Goal: Task Accomplishment & Management: Manage account settings

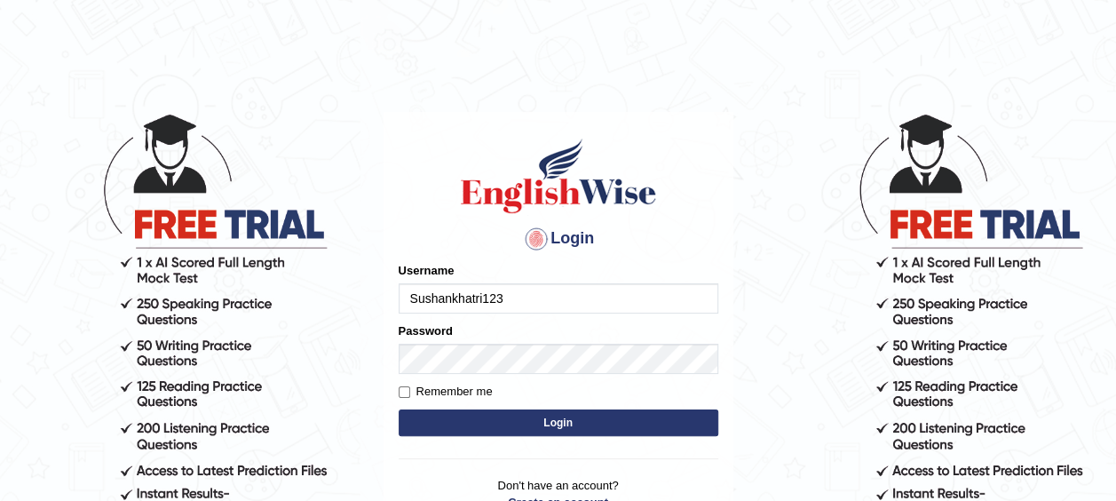
type input "Sushankhatri123"
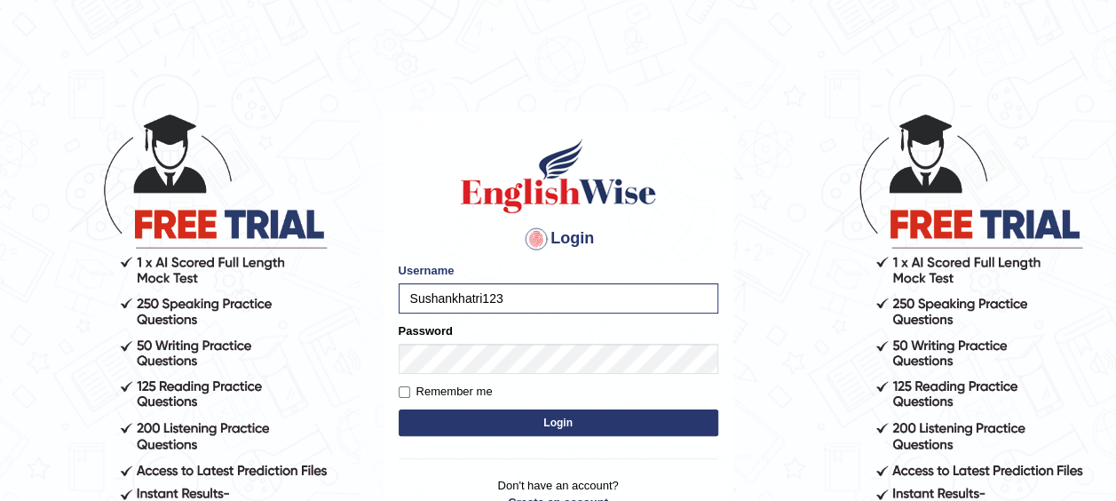
click at [566, 421] on button "Login" at bounding box center [559, 422] width 320 height 27
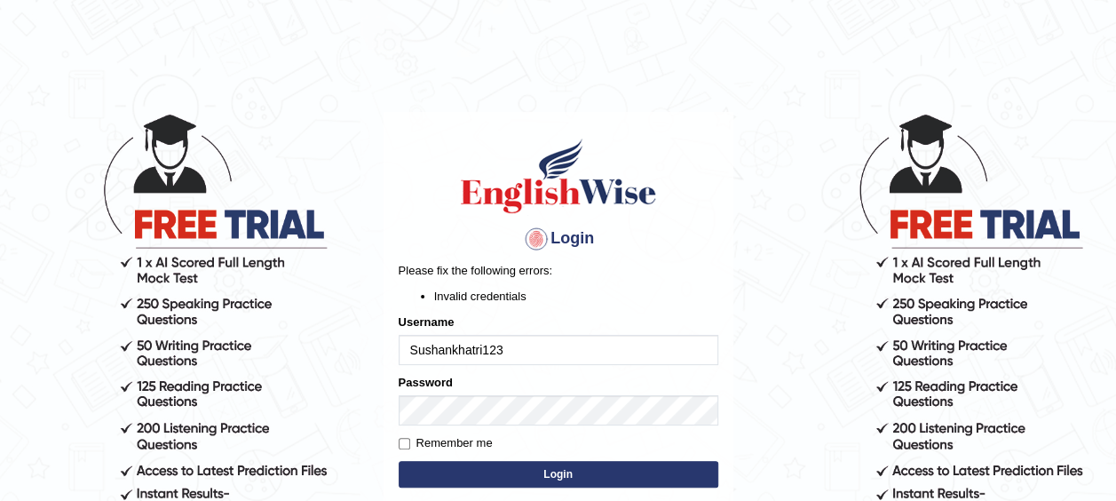
click at [530, 344] on input "Sushankhatri123" at bounding box center [559, 350] width 320 height 30
type input "Sushankhatril"
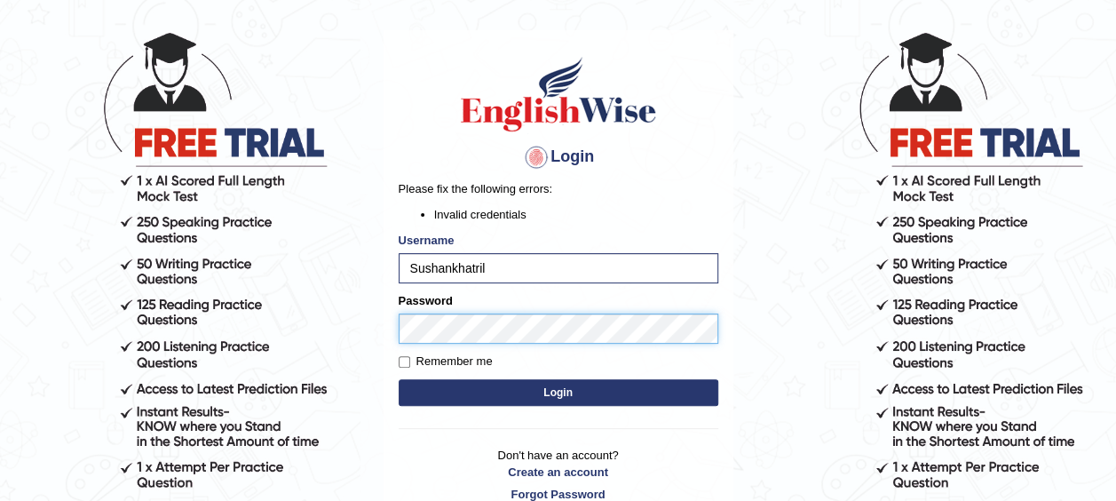
scroll to position [84, 0]
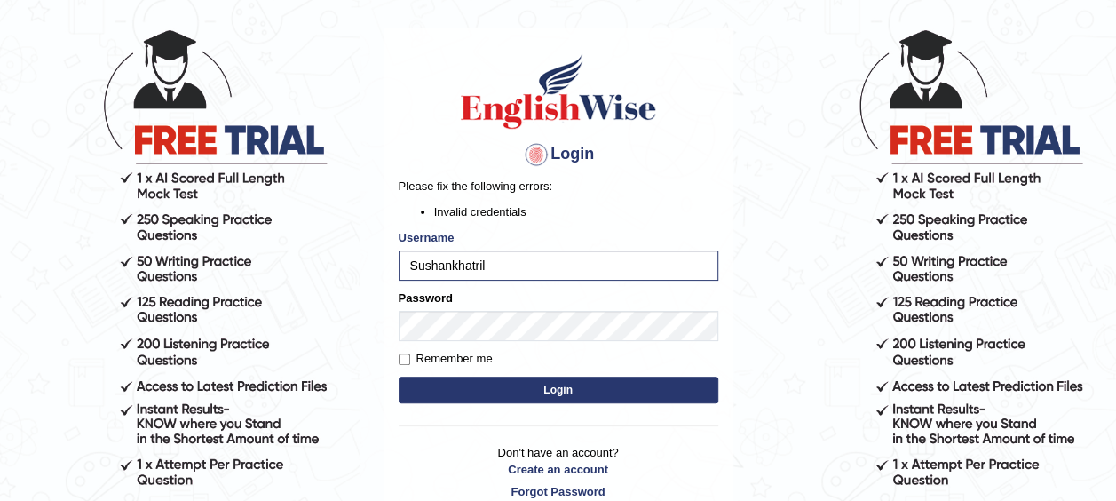
click at [552, 389] on button "Login" at bounding box center [559, 389] width 320 height 27
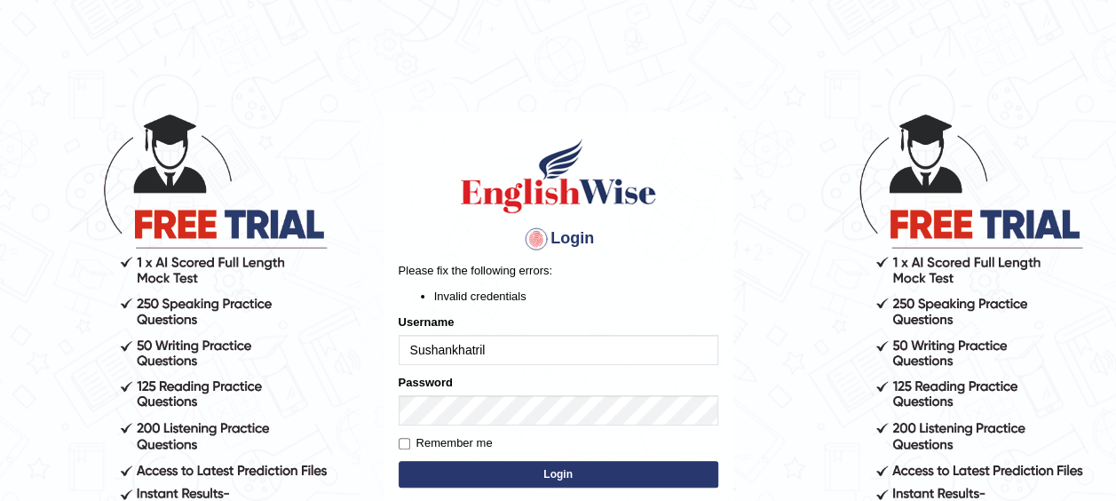
click at [497, 352] on input "Sushankhatril" at bounding box center [559, 350] width 320 height 30
type input "Sushankhatri123"
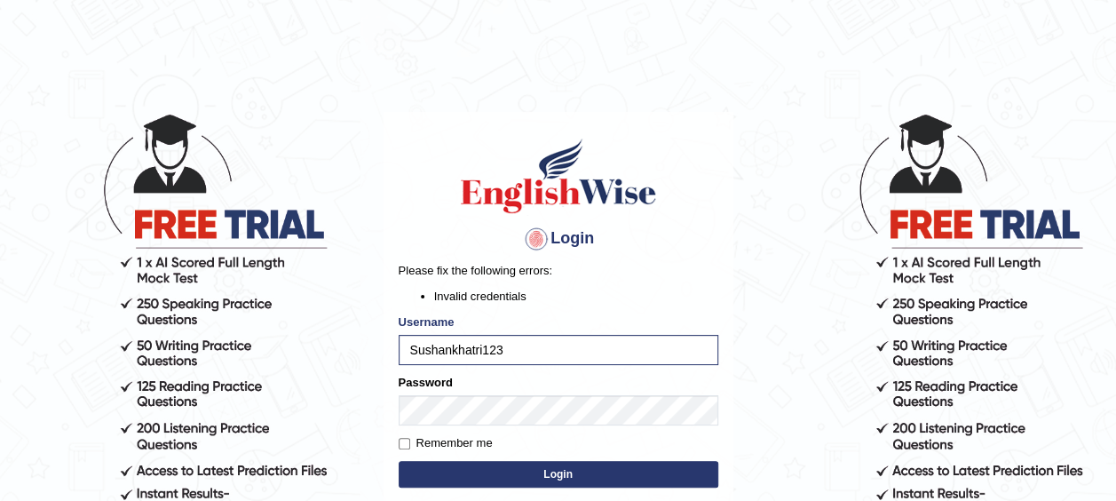
click at [547, 466] on button "Login" at bounding box center [559, 474] width 320 height 27
